Goal: Task Accomplishment & Management: Use online tool/utility

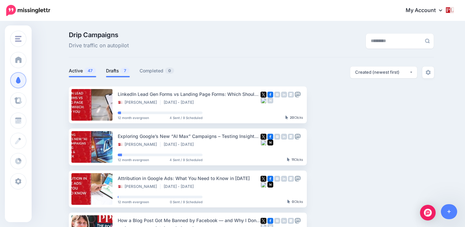
click at [120, 70] on link "Drafts 7" at bounding box center [118, 71] width 24 height 8
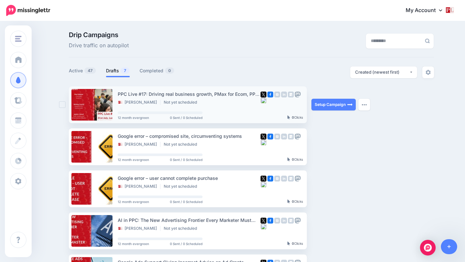
click at [151, 97] on div "PPC Live #17: Driving real business growth, PMax for Ecom, PPC tips for peak Sh…" at bounding box center [189, 94] width 143 height 8
click at [334, 100] on link "Setup Campaign" at bounding box center [334, 105] width 44 height 12
click at [336, 105] on link "Setup Campaign" at bounding box center [334, 105] width 44 height 12
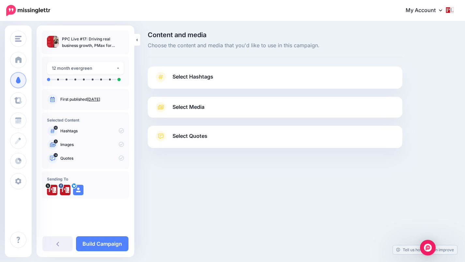
click at [279, 80] on link "Select Hashtags" at bounding box center [275, 80] width 242 height 17
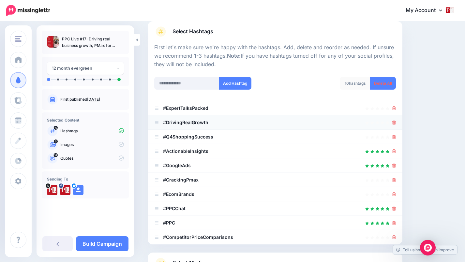
scroll to position [46, 0]
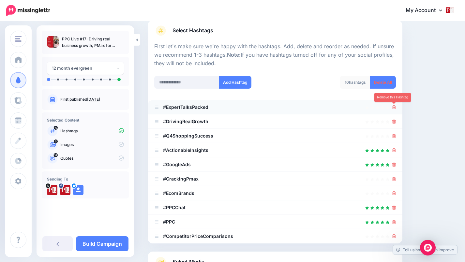
click at [395, 108] on icon at bounding box center [395, 107] width 4 height 4
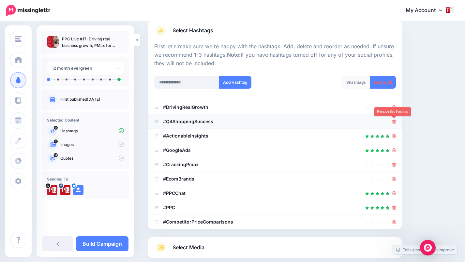
click at [394, 123] on icon at bounding box center [395, 122] width 4 height 4
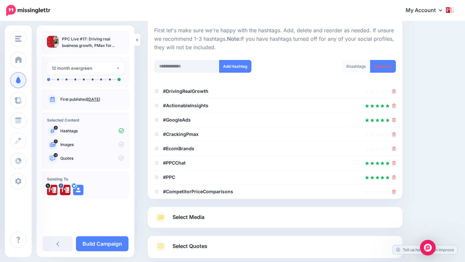
scroll to position [110, 0]
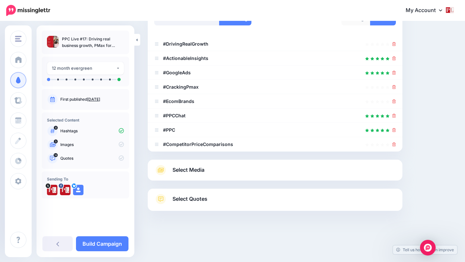
click at [324, 201] on link "Select Quotes" at bounding box center [275, 202] width 242 height 17
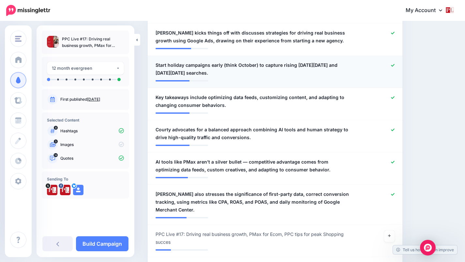
scroll to position [488, 0]
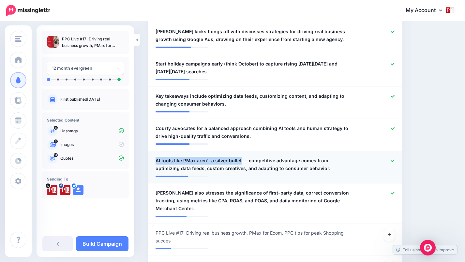
drag, startPoint x: 239, startPoint y: 152, endPoint x: 155, endPoint y: 152, distance: 83.9
click at [155, 157] on div "**********" at bounding box center [255, 165] width 208 height 16
copy span "AI tools like PMax aren’t a silver bullet"
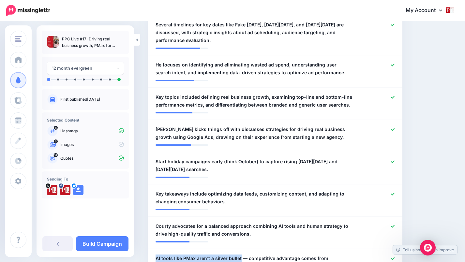
scroll to position [379, 0]
